Goal: Information Seeking & Learning: Understand process/instructions

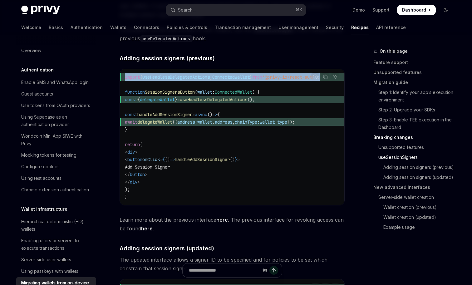
scroll to position [109, 0]
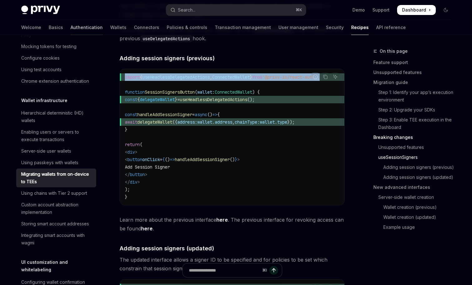
click at [71, 27] on link "Authentication" at bounding box center [87, 27] width 32 height 15
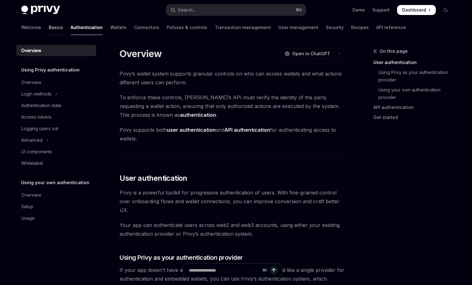
click at [49, 27] on link "Basics" at bounding box center [56, 27] width 14 height 15
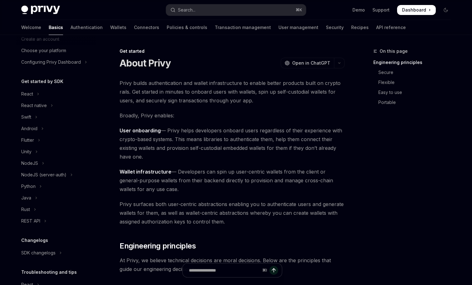
scroll to position [75, 0]
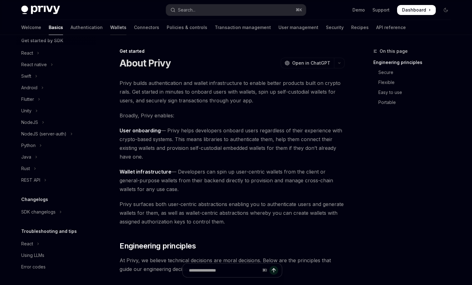
click at [110, 26] on link "Wallets" at bounding box center [118, 27] width 16 height 15
type textarea "*"
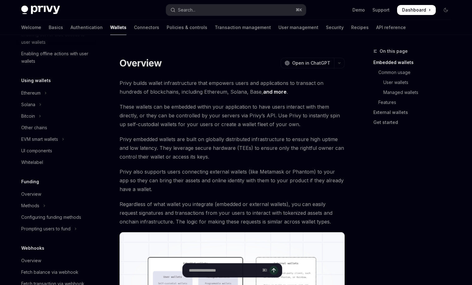
scroll to position [259, 0]
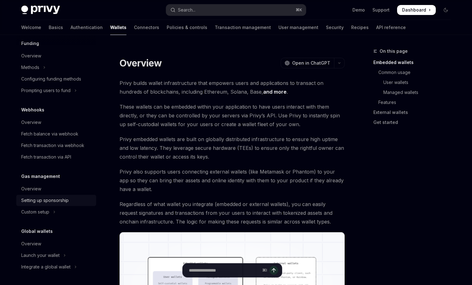
click at [57, 202] on div "Setting up sponsorship" at bounding box center [44, 200] width 47 height 7
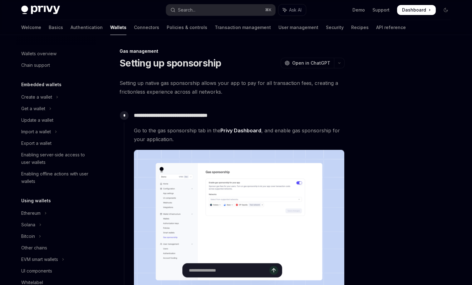
scroll to position [259, 0]
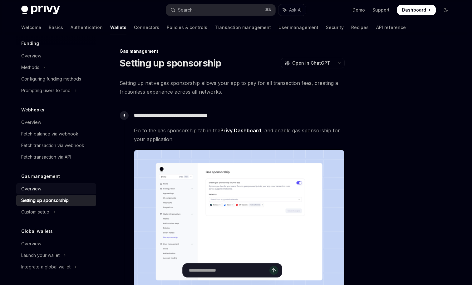
click at [50, 188] on div "Overview" at bounding box center [56, 188] width 71 height 7
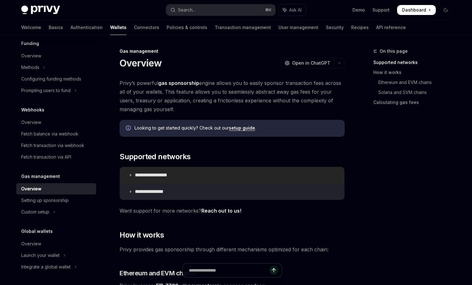
click at [181, 172] on p "**********" at bounding box center [158, 175] width 47 height 6
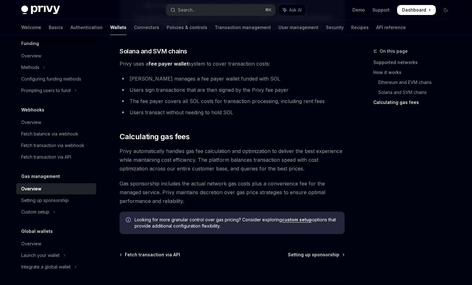
scroll to position [612, 0]
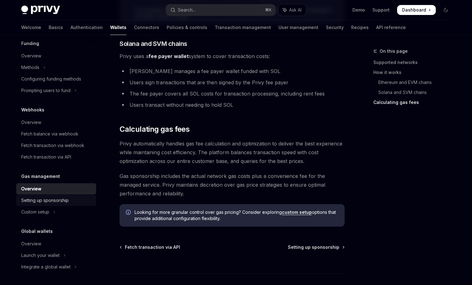
click at [43, 200] on div "Setting up sponsorship" at bounding box center [44, 200] width 47 height 7
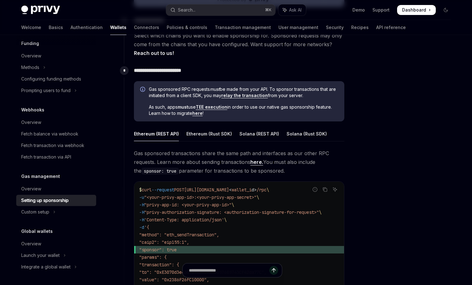
scroll to position [299, 0]
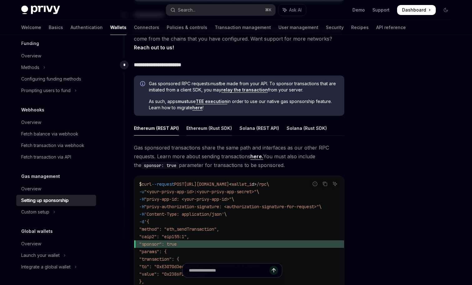
click at [200, 132] on div "Ethereum (Rust SDK)" at bounding box center [210, 128] width 46 height 15
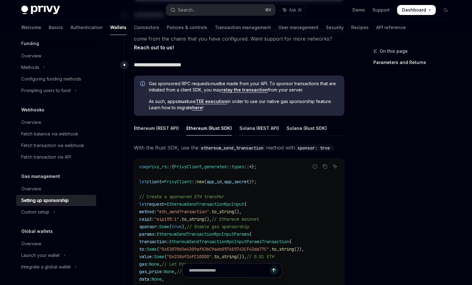
click at [246, 132] on div "Solana (REST API)" at bounding box center [260, 128] width 40 height 15
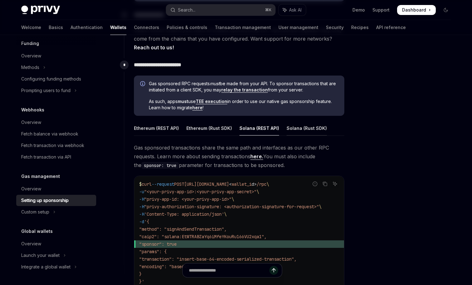
click at [288, 134] on div "Solana (Rust SDK)" at bounding box center [307, 128] width 40 height 15
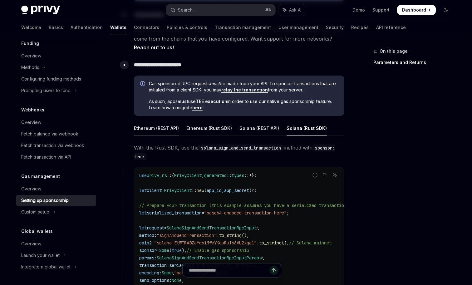
click at [157, 123] on div "Ethereum (REST API)" at bounding box center [156, 128] width 45 height 15
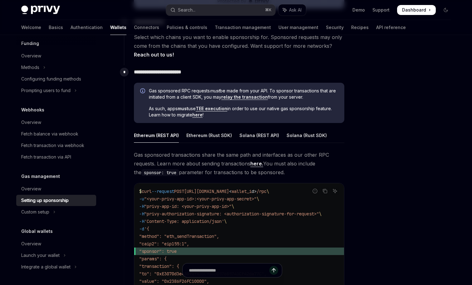
scroll to position [297, 0]
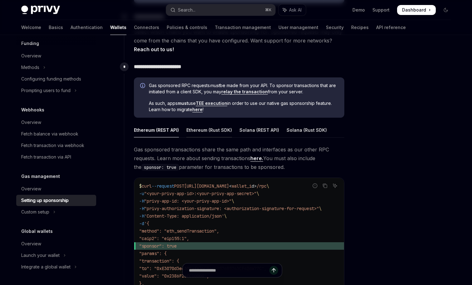
click at [201, 133] on div "Ethereum (Rust SDK)" at bounding box center [210, 130] width 46 height 15
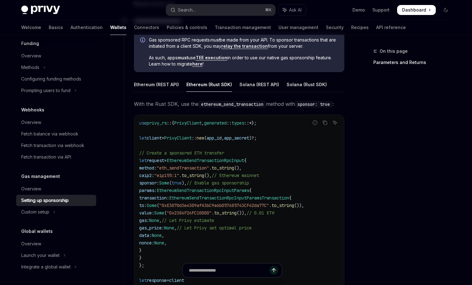
scroll to position [360, 0]
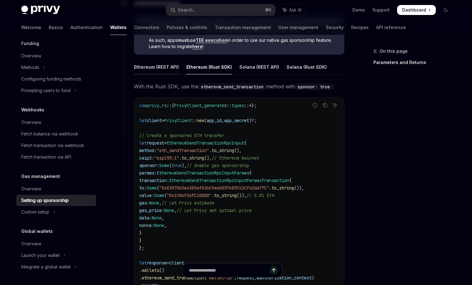
click at [168, 68] on div "Ethereum (REST API)" at bounding box center [156, 67] width 45 height 15
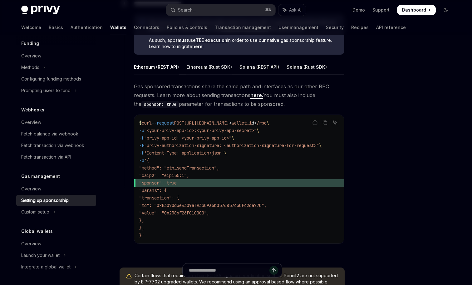
click at [213, 68] on div "Ethereum (Rust SDK)" at bounding box center [210, 67] width 46 height 15
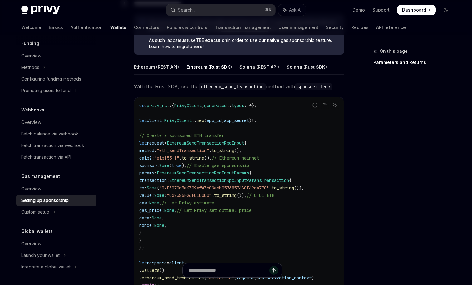
click at [262, 71] on div "Solana (REST API)" at bounding box center [260, 67] width 40 height 15
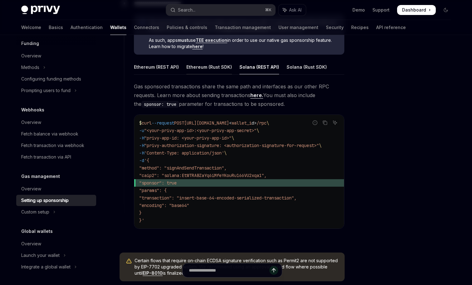
click at [217, 67] on div "Ethereum (Rust SDK)" at bounding box center [210, 67] width 46 height 15
type textarea "*"
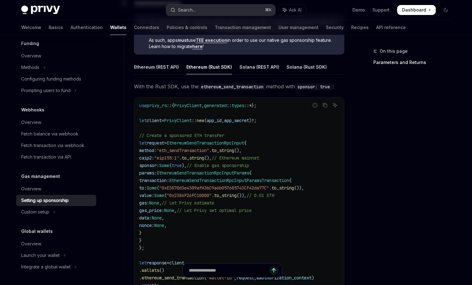
click at [183, 13] on div "Search..." at bounding box center [186, 9] width 17 height 7
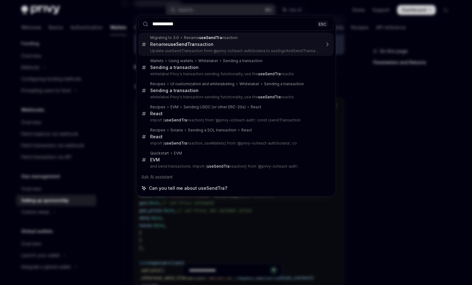
type input "**********"
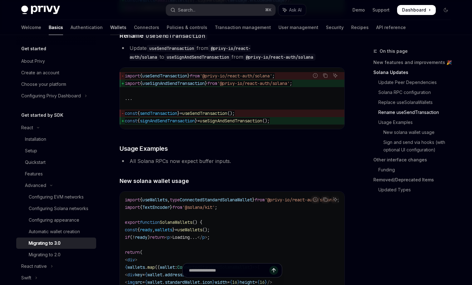
click at [110, 27] on link "Wallets" at bounding box center [118, 27] width 16 height 15
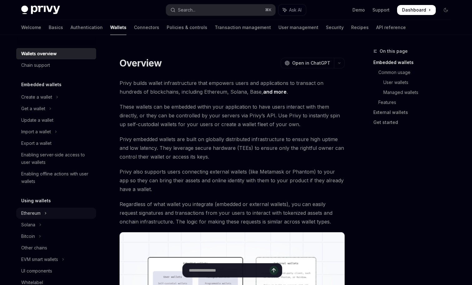
click at [42, 212] on button "Ethereum" at bounding box center [56, 213] width 80 height 11
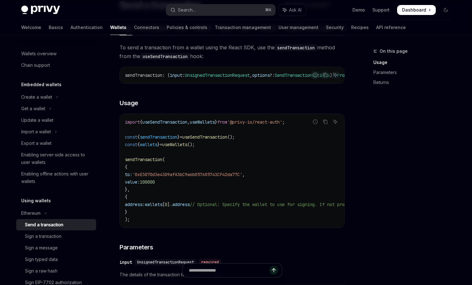
scroll to position [61, 0]
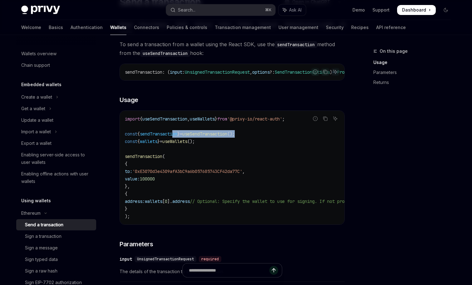
drag, startPoint x: 266, startPoint y: 137, endPoint x: 178, endPoint y: 140, distance: 87.2
click at [178, 140] on code "import { useSendTransaction , useWallets } from '@privy-io/react-auth' ; const …" at bounding box center [288, 167] width 327 height 105
click at [212, 196] on code "import { useSendTransaction , useWallets } from '@privy-io/react-auth' ; const …" at bounding box center [288, 167] width 327 height 105
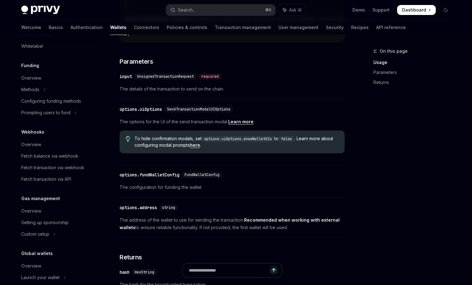
scroll to position [370, 0]
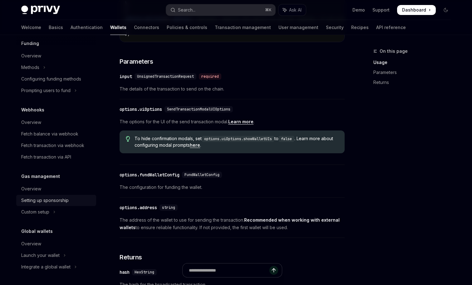
click at [61, 197] on div "Setting up sponsorship" at bounding box center [44, 200] width 47 height 7
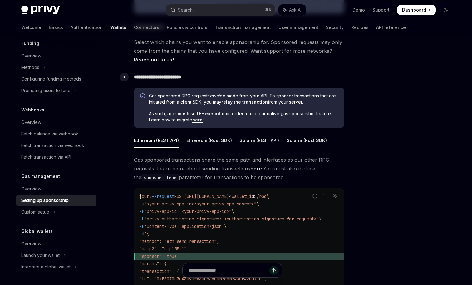
scroll to position [278, 0]
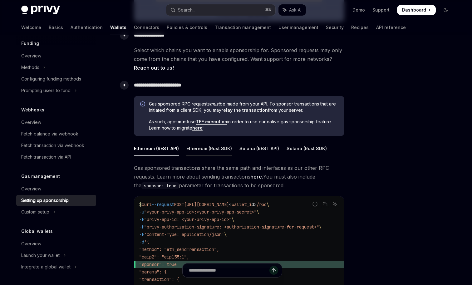
click at [216, 148] on div "Ethereum (Rust SDK)" at bounding box center [210, 148] width 46 height 15
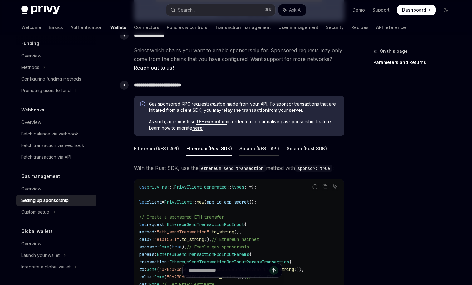
click at [263, 148] on div "Solana (REST API)" at bounding box center [260, 148] width 40 height 15
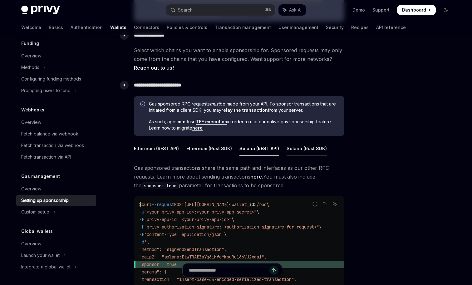
click at [299, 148] on div "Solana (Rust SDK)" at bounding box center [307, 148] width 40 height 15
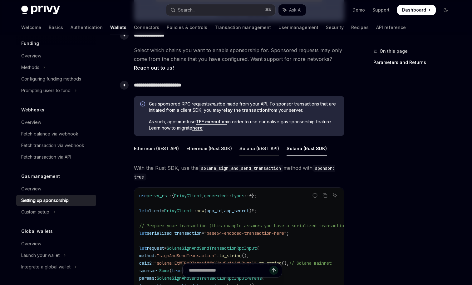
click at [266, 148] on div "Solana (REST API)" at bounding box center [260, 148] width 40 height 15
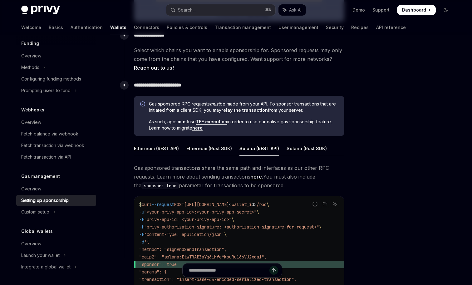
click at [232, 148] on ul "Ethereum (REST API) Ethereum (Rust SDK) Solana (REST API) Solana (Rust SDK)" at bounding box center [239, 148] width 211 height 15
click at [218, 145] on div "Ethereum (Rust SDK)" at bounding box center [210, 148] width 46 height 15
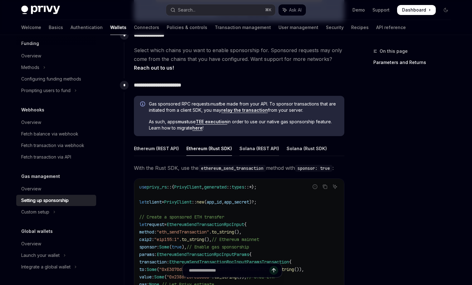
click at [258, 147] on div "Solana (REST API)" at bounding box center [260, 148] width 40 height 15
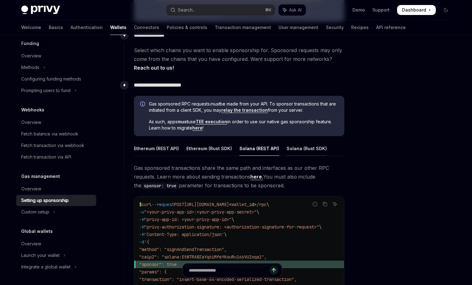
click at [301, 150] on div "Solana (Rust SDK)" at bounding box center [307, 148] width 40 height 15
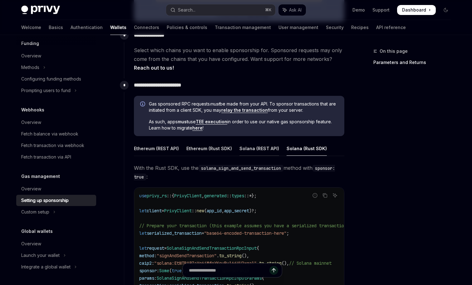
click at [269, 151] on div "Solana (REST API)" at bounding box center [260, 148] width 40 height 15
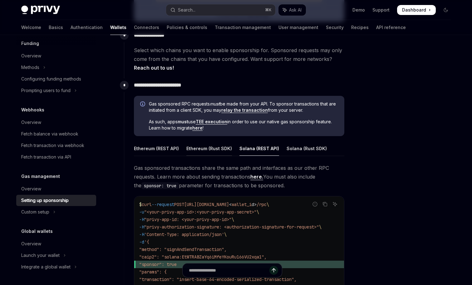
click at [222, 148] on div "Ethereum (Rust SDK)" at bounding box center [210, 148] width 46 height 15
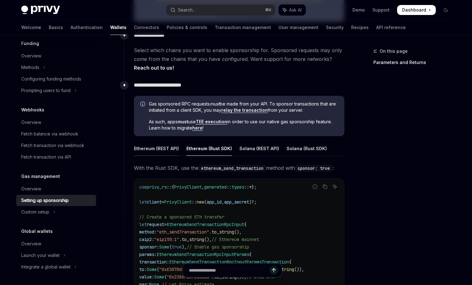
click at [164, 147] on div "Ethereum (REST API)" at bounding box center [156, 148] width 45 height 15
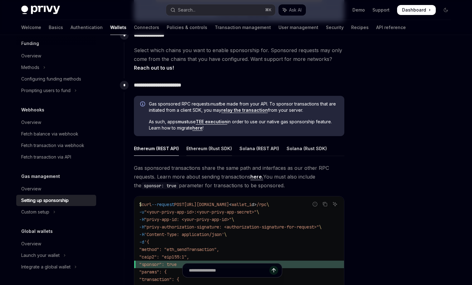
click at [210, 156] on div "Ethereum (Rust SDK)" at bounding box center [210, 148] width 46 height 15
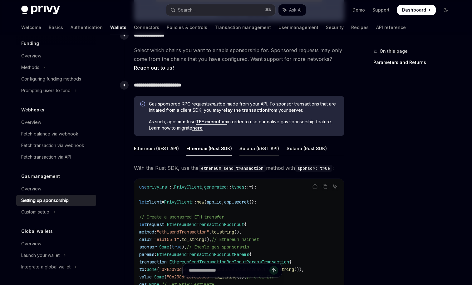
click at [268, 149] on div "Solana (REST API)" at bounding box center [260, 148] width 40 height 15
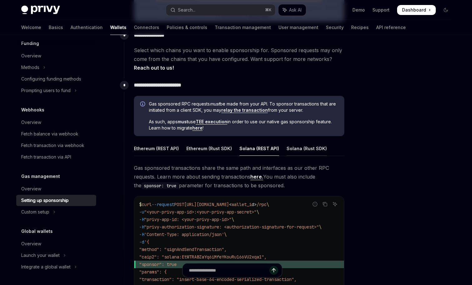
click at [302, 146] on div "Solana (Rust SDK)" at bounding box center [307, 148] width 40 height 15
type textarea "*"
